Goal: Information Seeking & Learning: Find specific fact

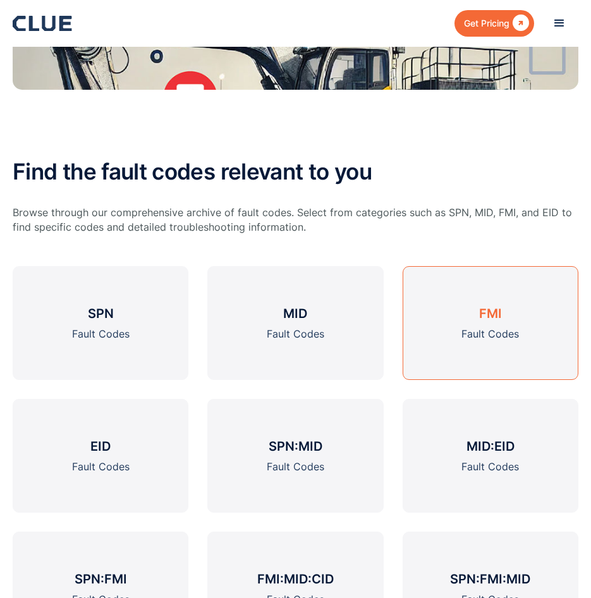
click at [492, 314] on h3 "FMI" at bounding box center [490, 313] width 23 height 19
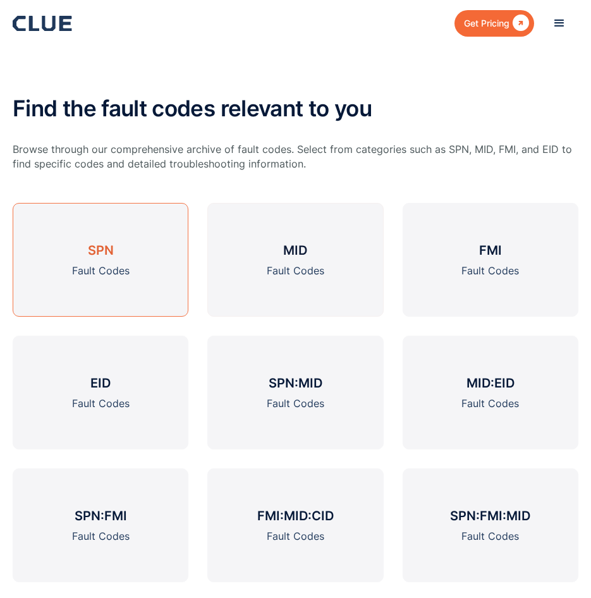
click at [110, 262] on link "SPN Fault Codes" at bounding box center [101, 260] width 176 height 114
click at [102, 259] on h3 "SPN" at bounding box center [101, 250] width 26 height 19
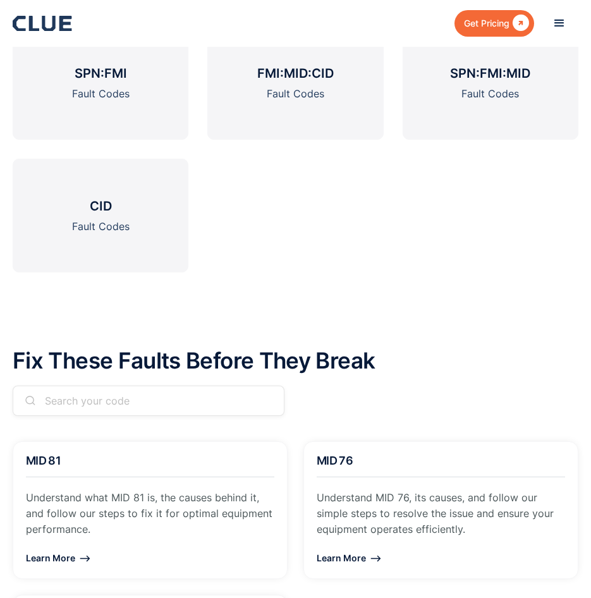
scroll to position [977, 0]
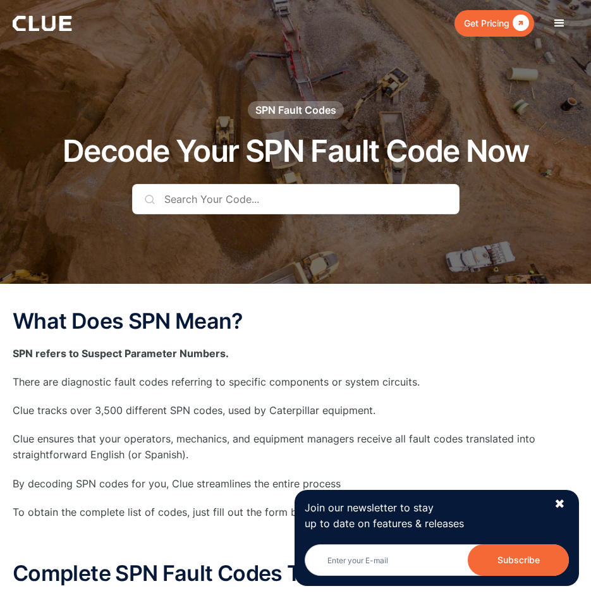
click at [193, 198] on input "text" at bounding box center [296, 199] width 328 height 30
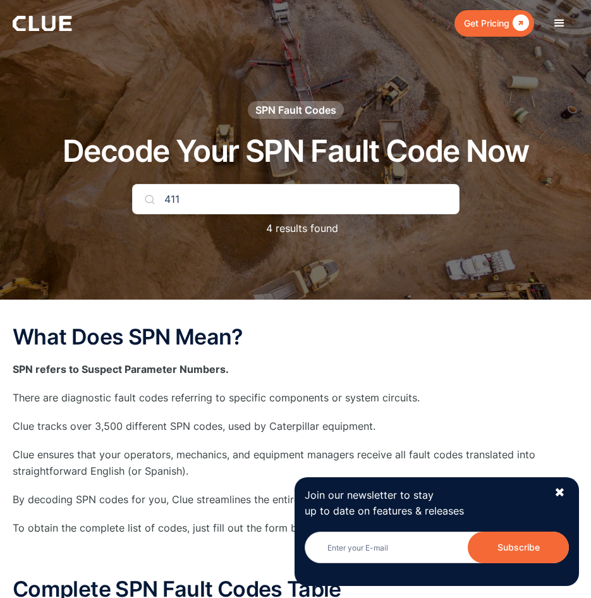
type input "411"
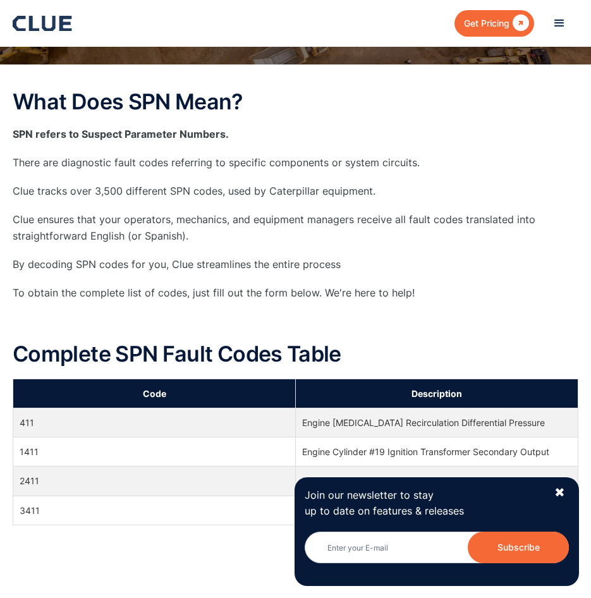
scroll to position [253, 0]
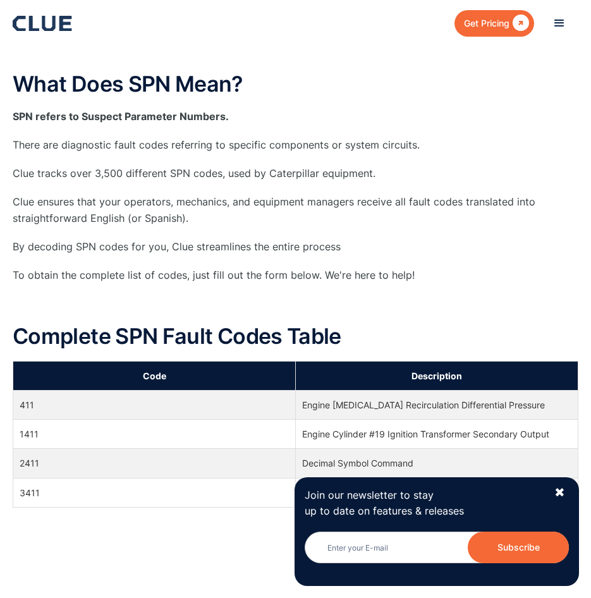
click at [356, 405] on td "Engine [MEDICAL_DATA] Recirculation Differential Pressure" at bounding box center [437, 405] width 283 height 29
click at [27, 408] on td "411" at bounding box center [154, 405] width 283 height 29
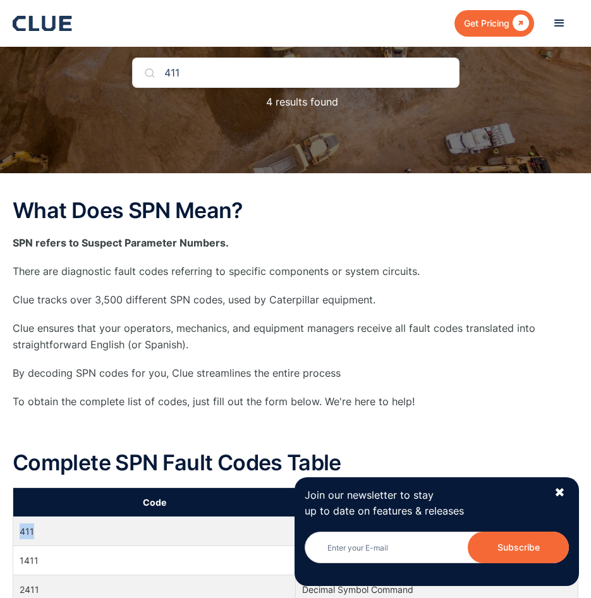
scroll to position [0, 0]
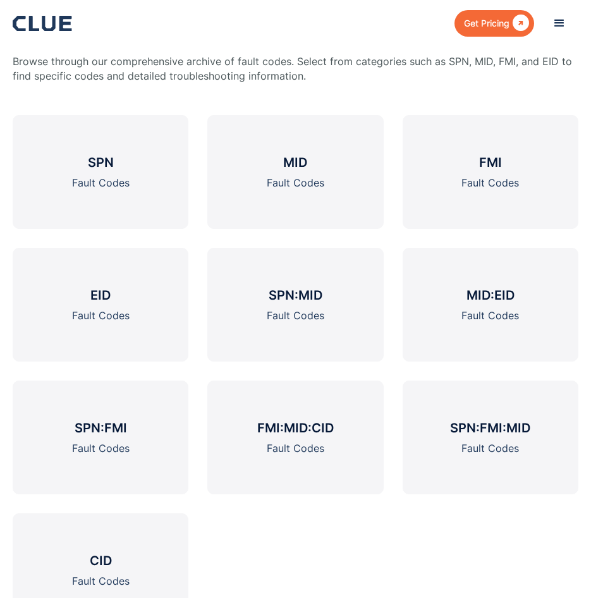
scroll to position [650, 0]
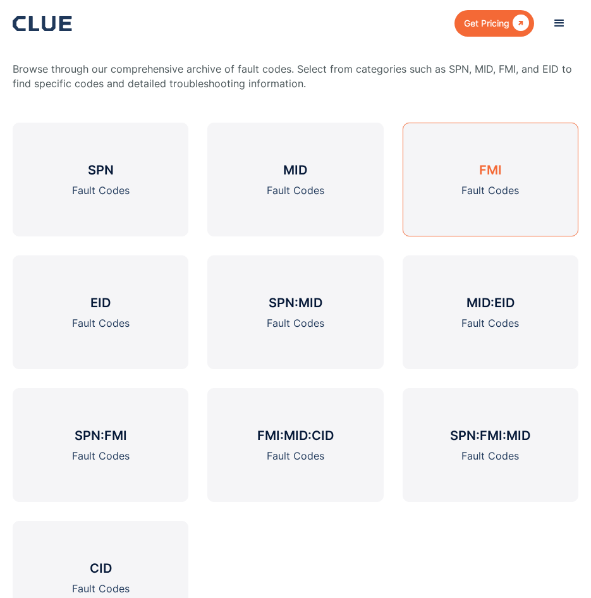
click at [470, 180] on link "FMI Fault Codes" at bounding box center [491, 180] width 176 height 114
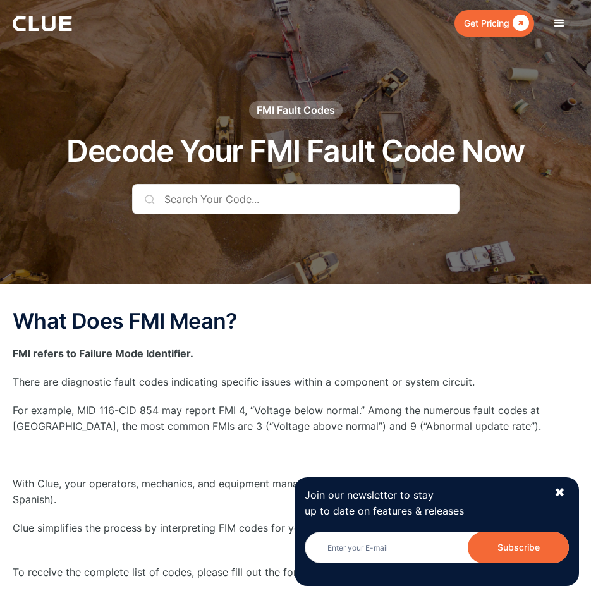
click at [299, 206] on input "text" at bounding box center [296, 199] width 328 height 30
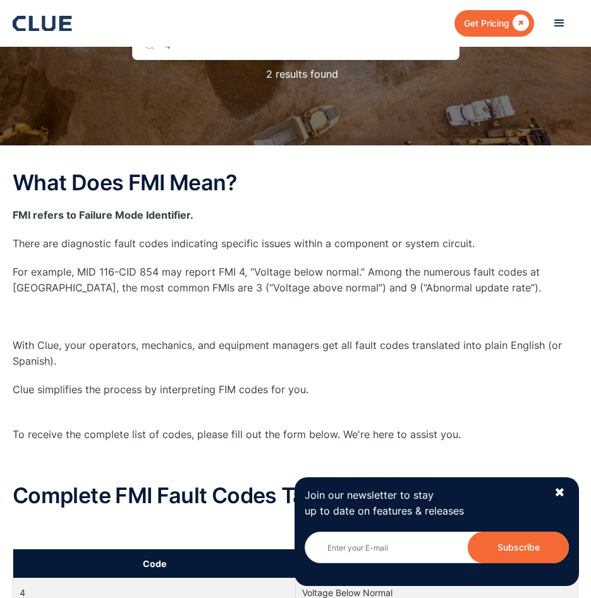
scroll to position [63, 0]
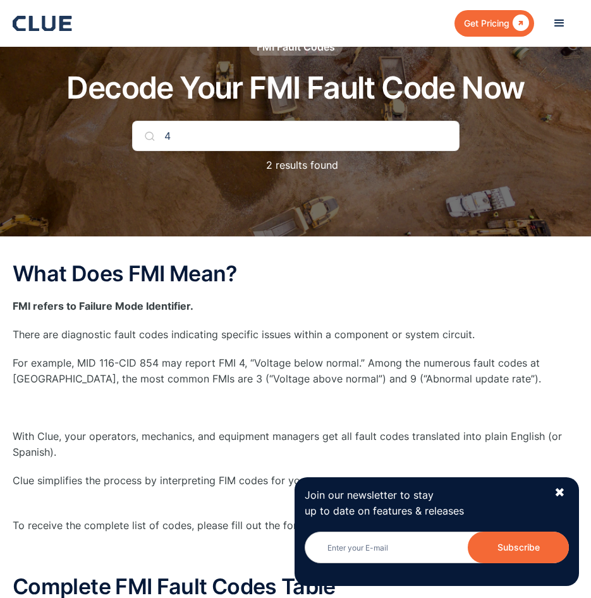
type input "4"
click at [207, 304] on p "FMI refers to Failure Mode Identifier." at bounding box center [296, 307] width 566 height 16
click at [208, 284] on h2 "What Does FMI Mean?" at bounding box center [296, 273] width 566 height 23
click at [201, 133] on input "4" at bounding box center [296, 136] width 328 height 30
click at [195, 136] on input "4" at bounding box center [296, 136] width 328 height 30
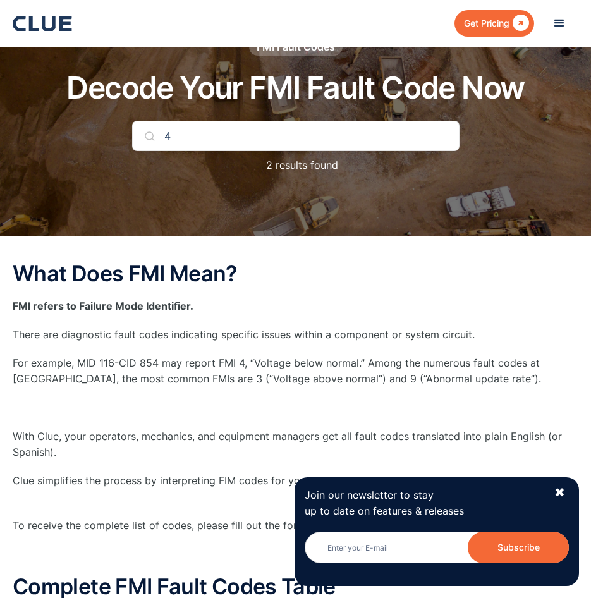
click at [195, 136] on input "4" at bounding box center [296, 136] width 328 height 30
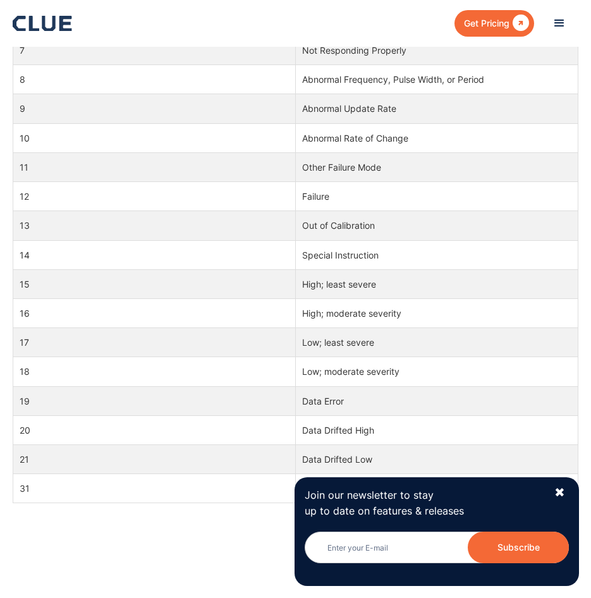
scroll to position [886, 0]
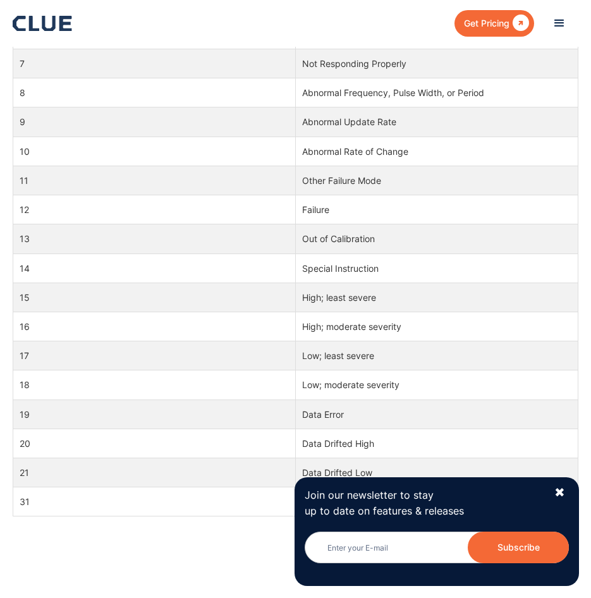
click at [560, 488] on div "✖" at bounding box center [560, 493] width 11 height 16
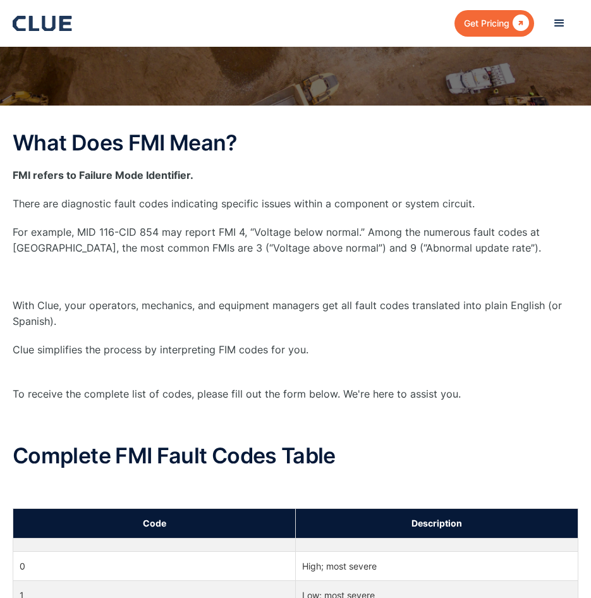
scroll to position [190, 0]
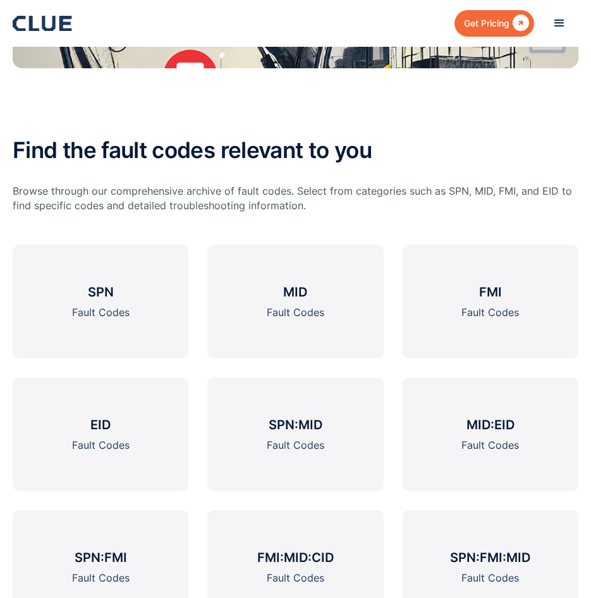
scroll to position [523, 0]
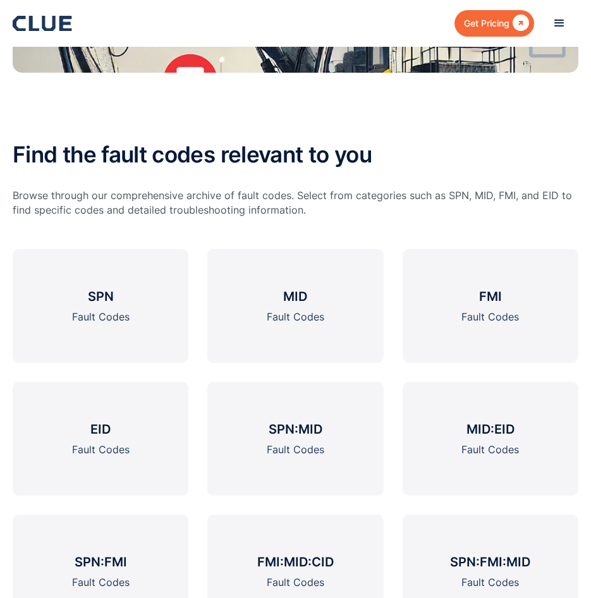
click at [307, 209] on p "Browse through our comprehensive archive of fault codes. Select from categories…" at bounding box center [296, 202] width 566 height 29
click at [299, 215] on p "Browse through our comprehensive archive of fault codes. Select from categories…" at bounding box center [296, 202] width 566 height 29
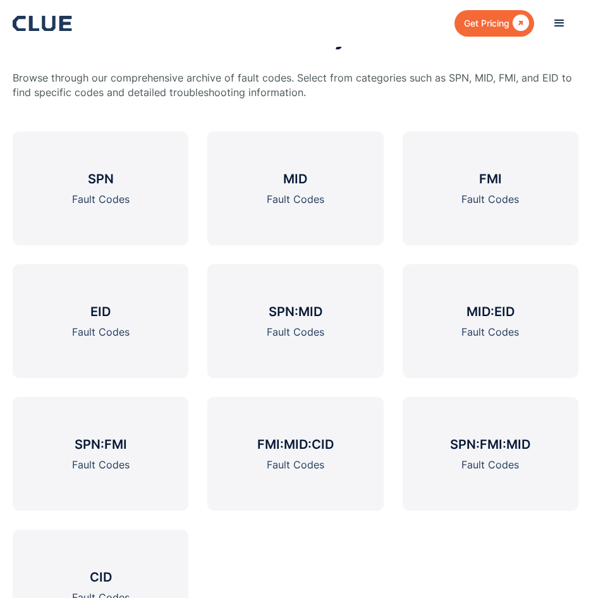
scroll to position [586, 0]
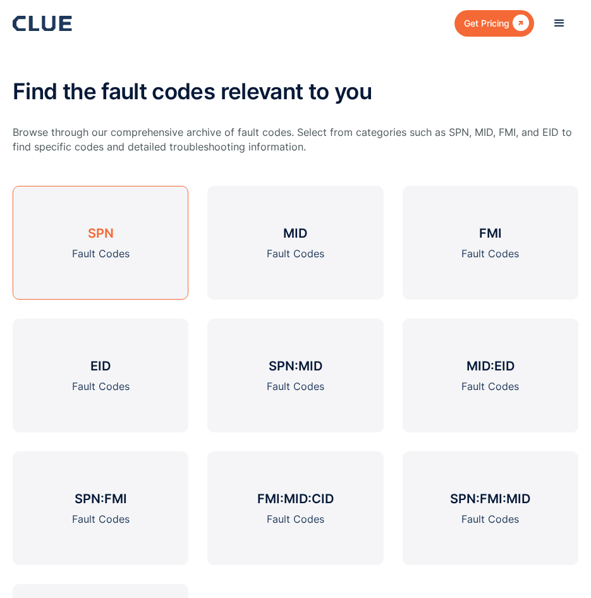
click at [133, 283] on link "SPN Fault Codes" at bounding box center [101, 243] width 176 height 114
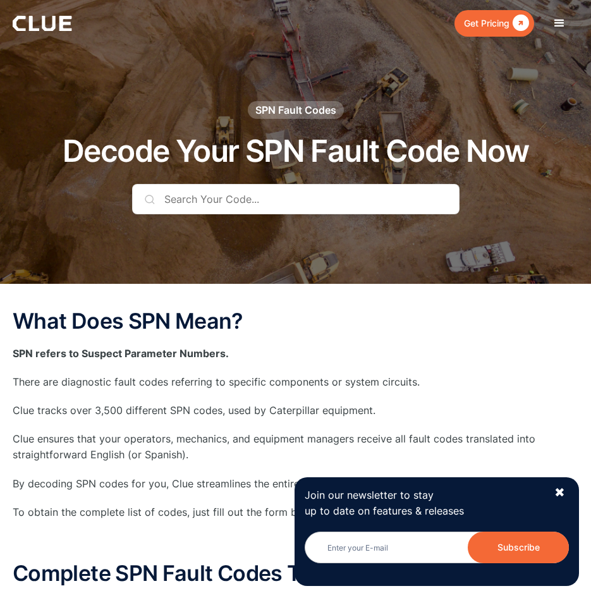
click at [293, 196] on input "text" at bounding box center [296, 199] width 328 height 30
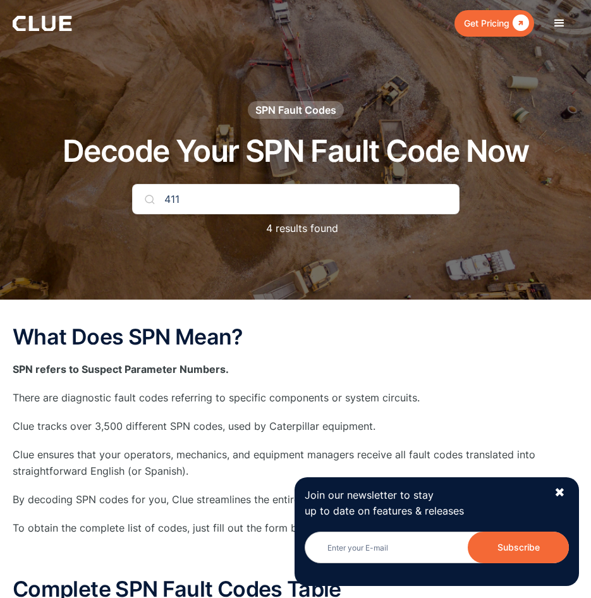
type input "411"
click at [266, 272] on div at bounding box center [295, 150] width 591 height 300
click at [191, 206] on input "411" at bounding box center [296, 199] width 328 height 30
